Goal: Information Seeking & Learning: Learn about a topic

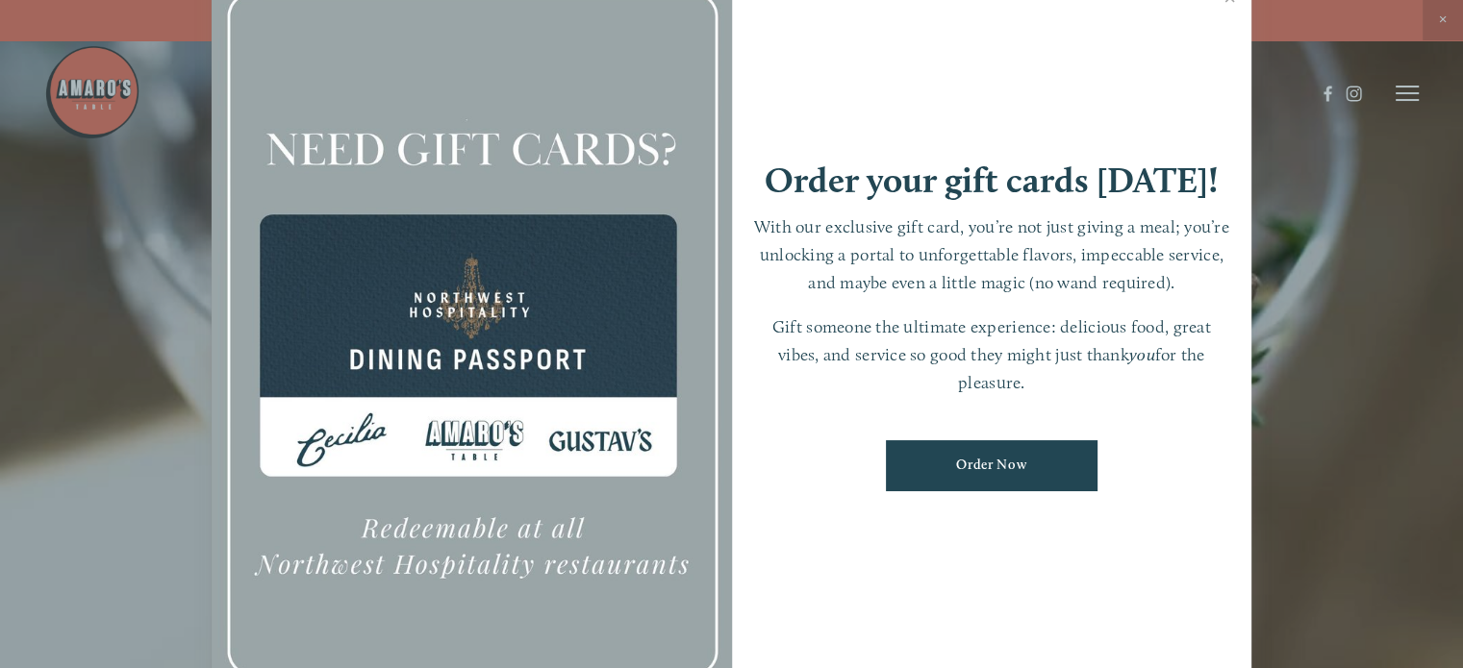
click at [1442, 20] on div at bounding box center [731, 334] width 1463 height 668
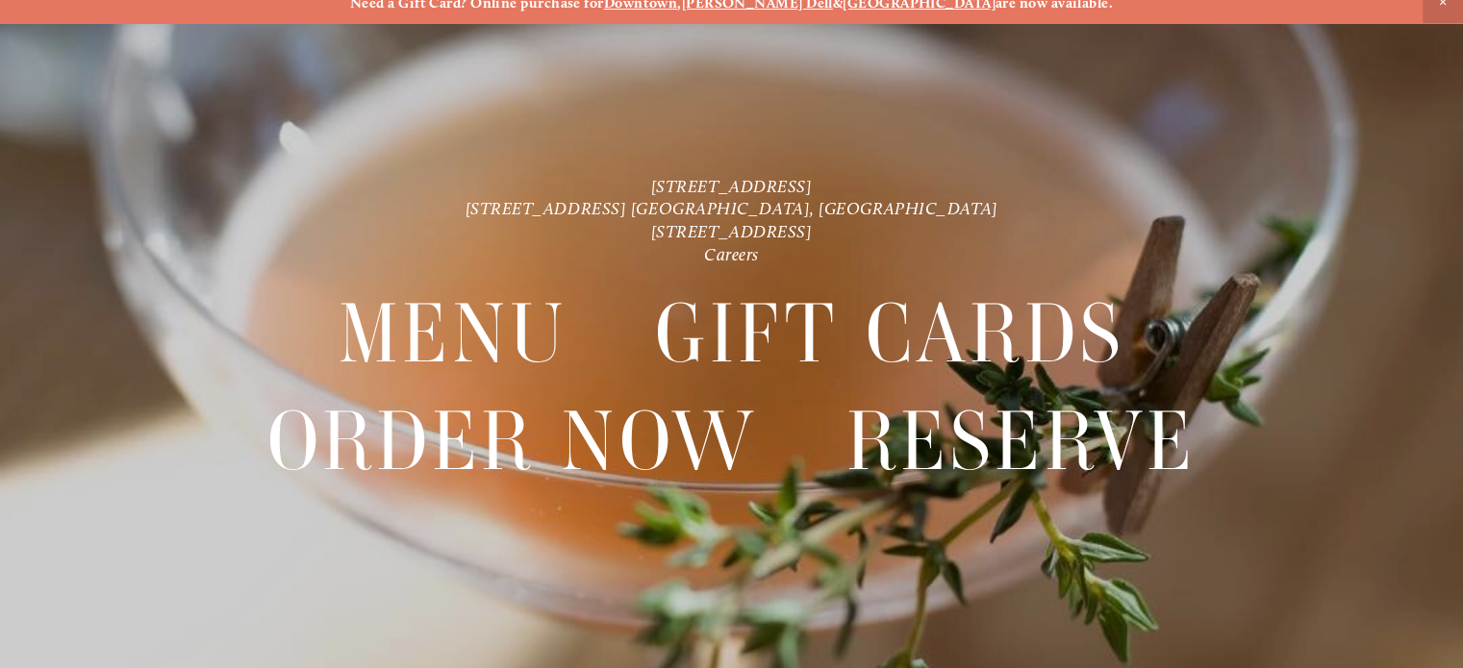
scroll to position [39, 0]
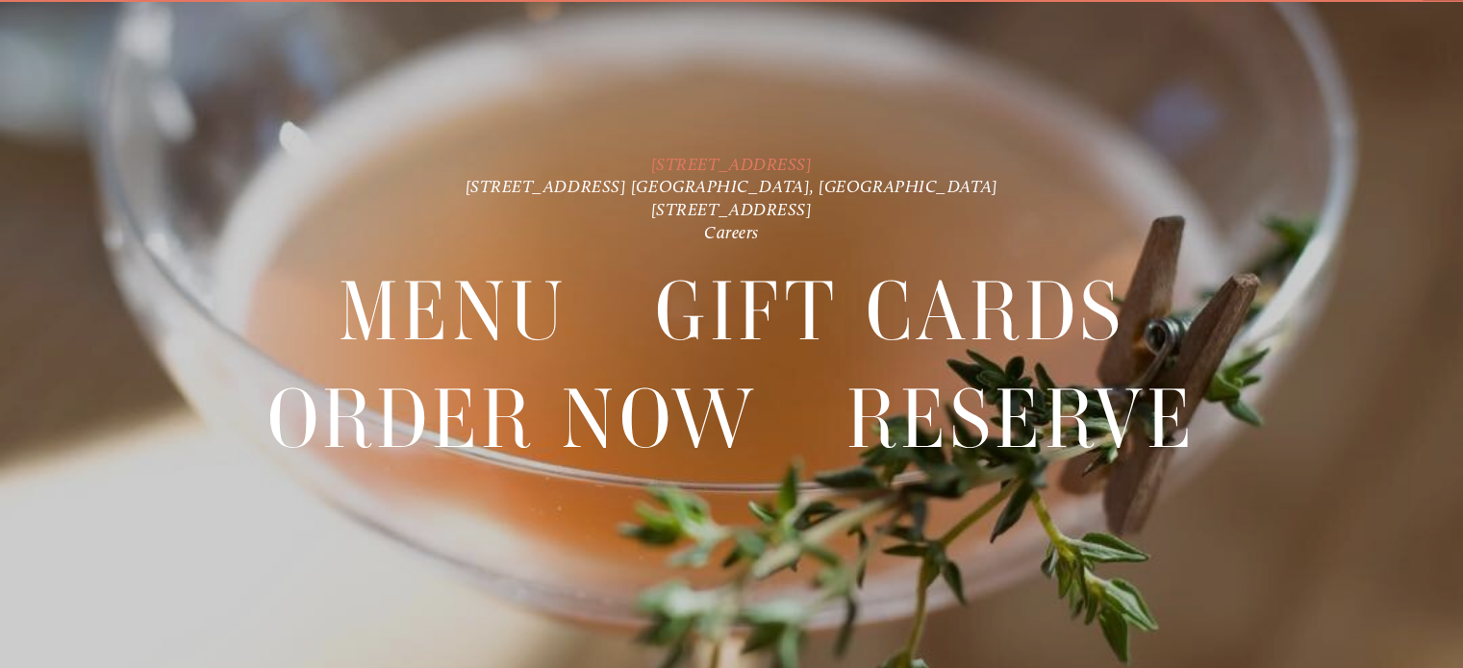
click at [779, 164] on link "[STREET_ADDRESS]" at bounding box center [732, 163] width 162 height 21
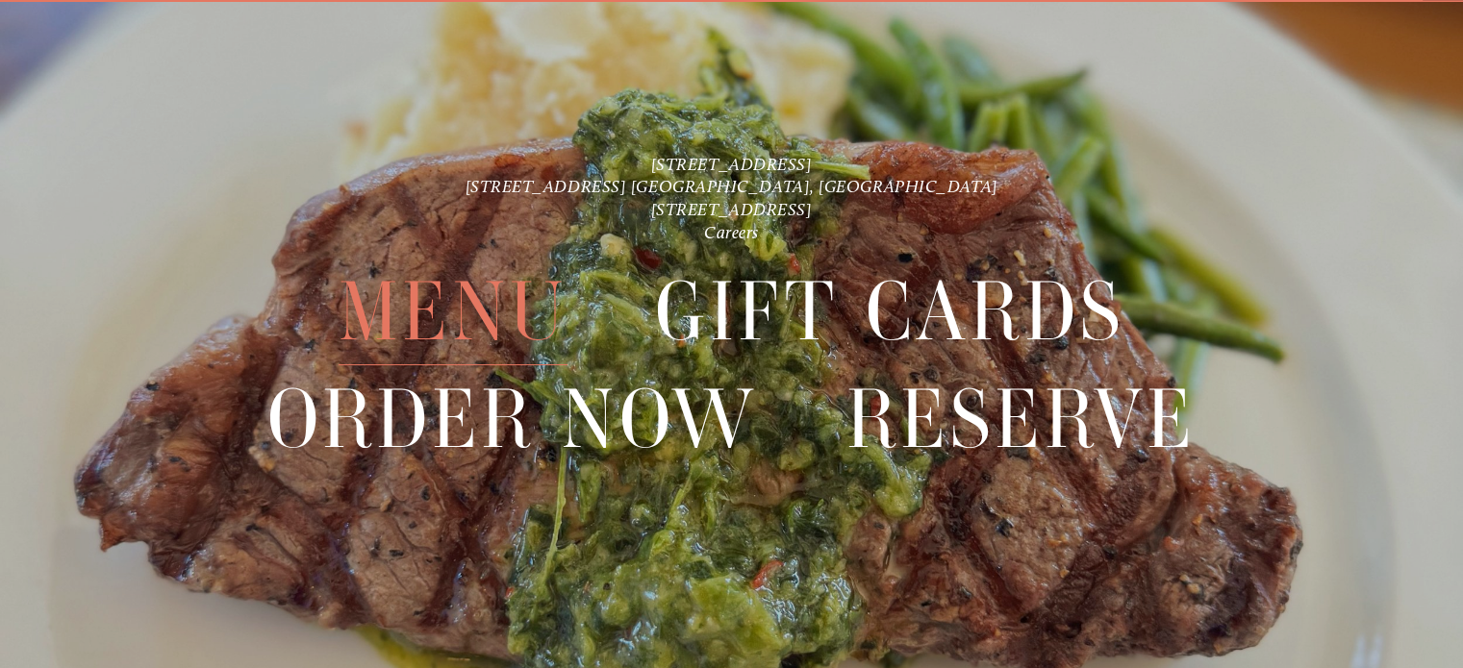
click at [503, 303] on span "Menu" at bounding box center [453, 312] width 229 height 107
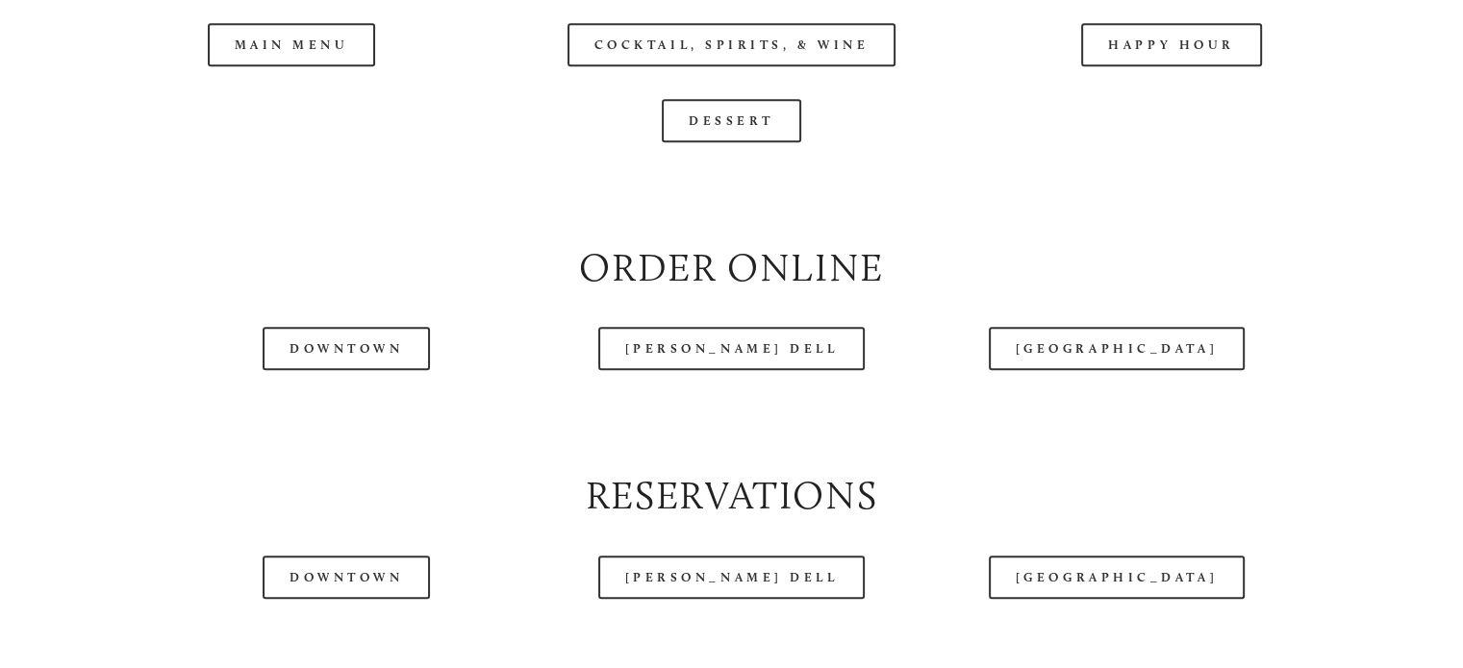
scroll to position [2104, 0]
click at [315, 99] on header "Menu Order Now Visit Gallery 0" at bounding box center [731, 45] width 1375 height 187
click at [1133, 95] on div at bounding box center [679, 45] width 1271 height 99
click at [1173, 90] on div at bounding box center [679, 45] width 1271 height 99
